Goal: Information Seeking & Learning: Learn about a topic

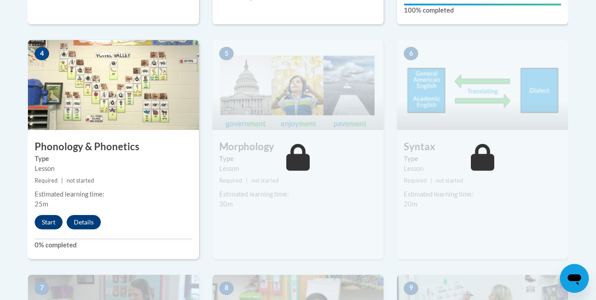
scroll to position [533, 0]
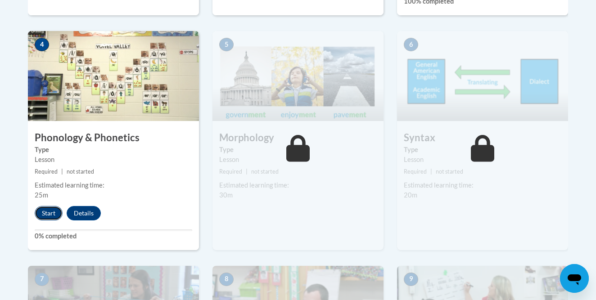
click at [45, 213] on button "Start" at bounding box center [49, 213] width 28 height 14
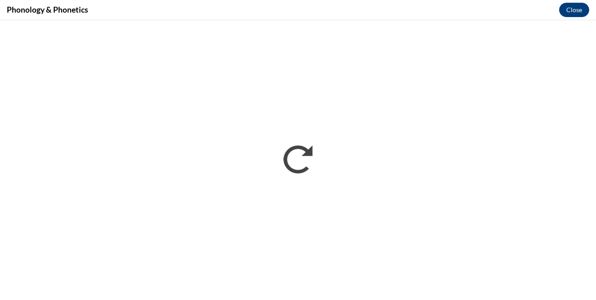
scroll to position [0, 0]
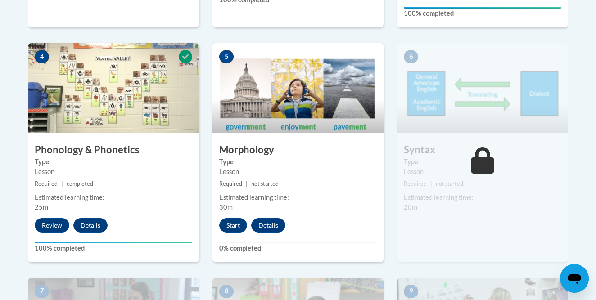
scroll to position [526, 0]
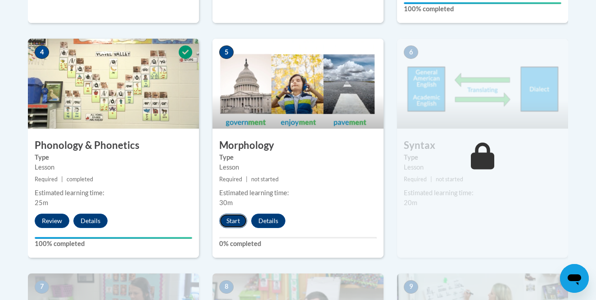
click at [230, 221] on button "Start" at bounding box center [233, 221] width 28 height 14
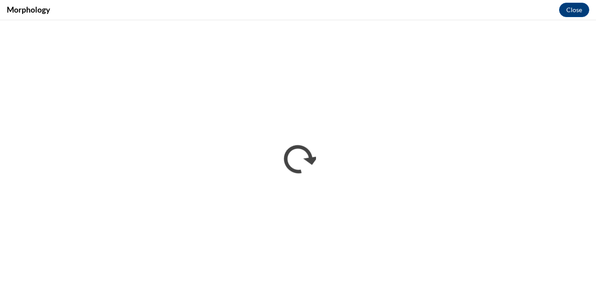
scroll to position [0, 0]
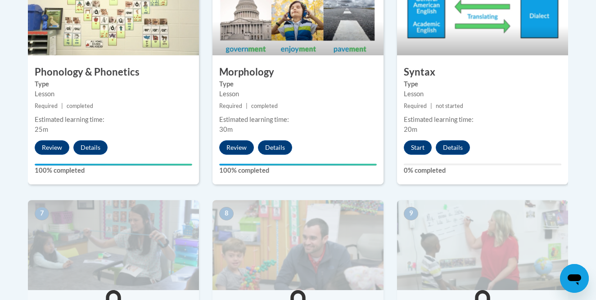
scroll to position [588, 0]
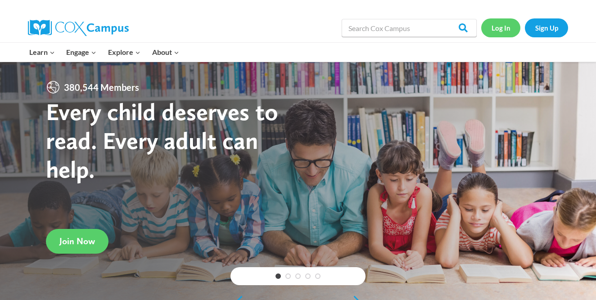
click at [497, 27] on link "Log In" at bounding box center [500, 27] width 39 height 18
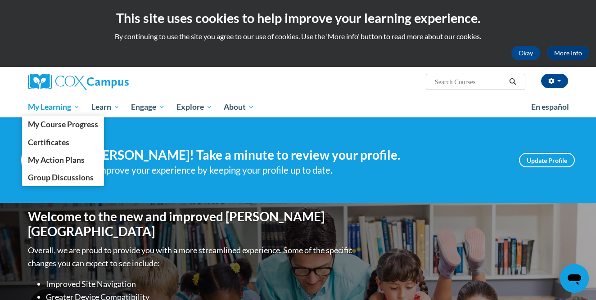
click at [54, 107] on span "My Learning" at bounding box center [54, 107] width 52 height 11
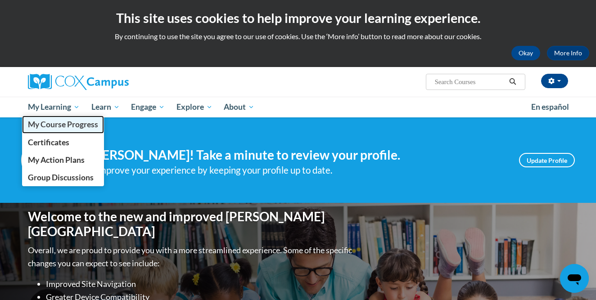
click at [51, 124] on span "My Course Progress" at bounding box center [63, 124] width 70 height 9
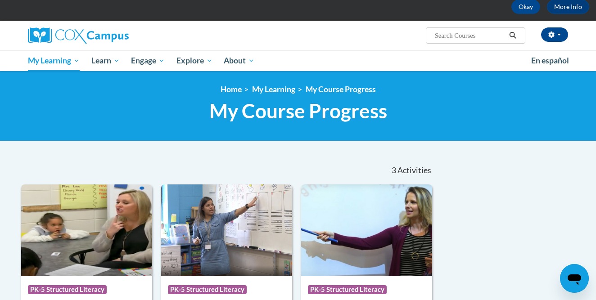
scroll to position [30, 0]
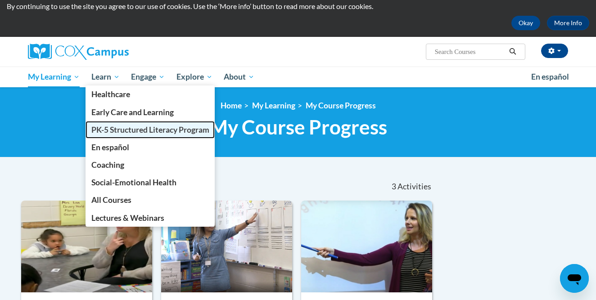
click at [117, 131] on span "PK-5 Structured Literacy Program" at bounding box center [150, 129] width 118 height 9
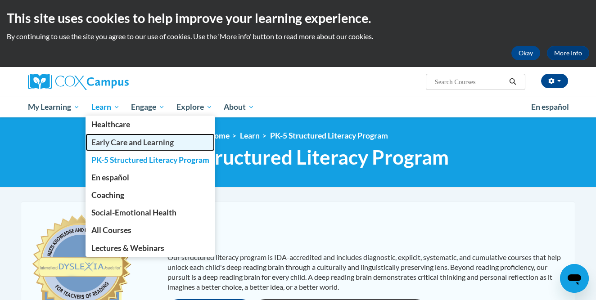
click at [121, 145] on span "Early Care and Learning" at bounding box center [132, 142] width 82 height 9
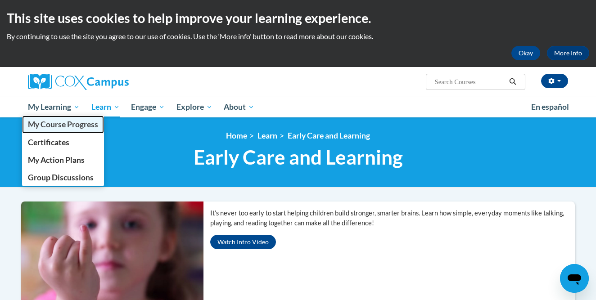
click at [44, 124] on span "My Course Progress" at bounding box center [63, 124] width 70 height 9
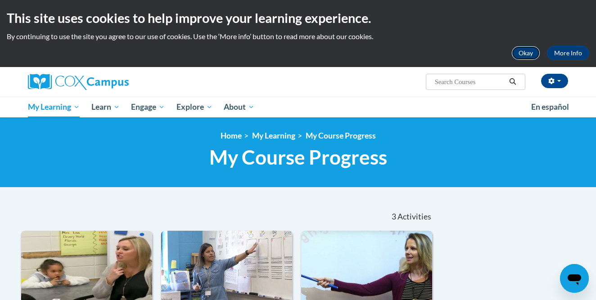
click at [530, 54] on button "Okay" at bounding box center [525, 53] width 29 height 14
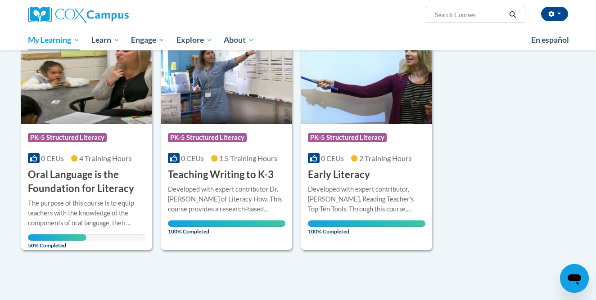
scroll to position [133, 0]
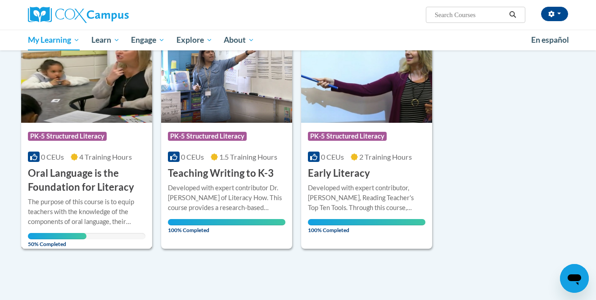
click at [76, 104] on img at bounding box center [86, 77] width 131 height 92
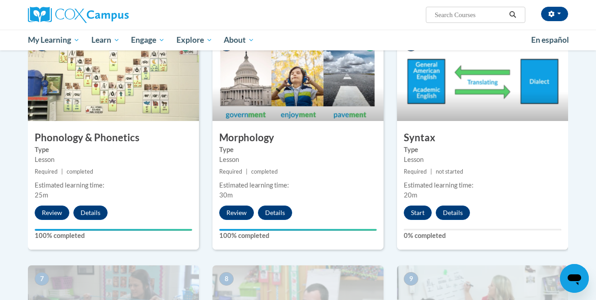
scroll to position [465, 0]
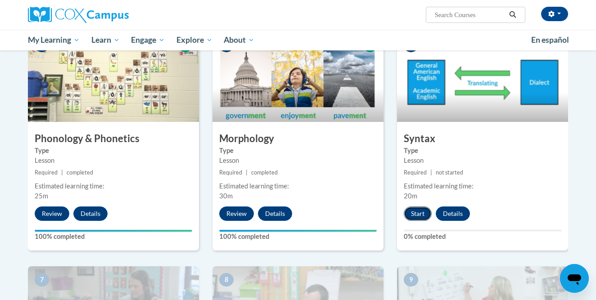
click at [412, 212] on button "Start" at bounding box center [418, 214] width 28 height 14
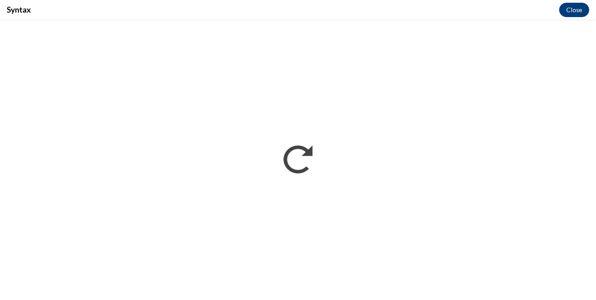
scroll to position [0, 0]
